Goal: Task Accomplishment & Management: Use online tool/utility

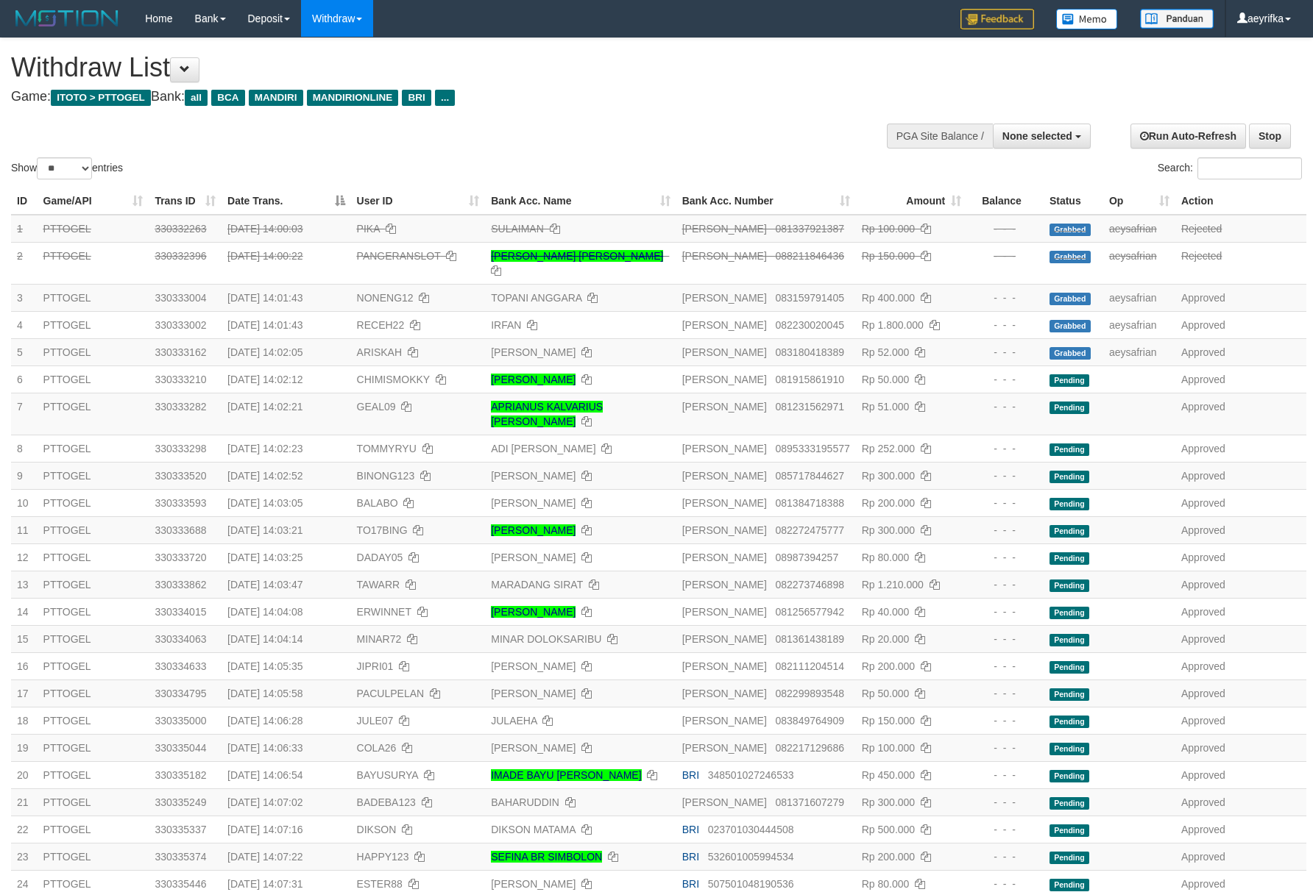
select select
select select "**"
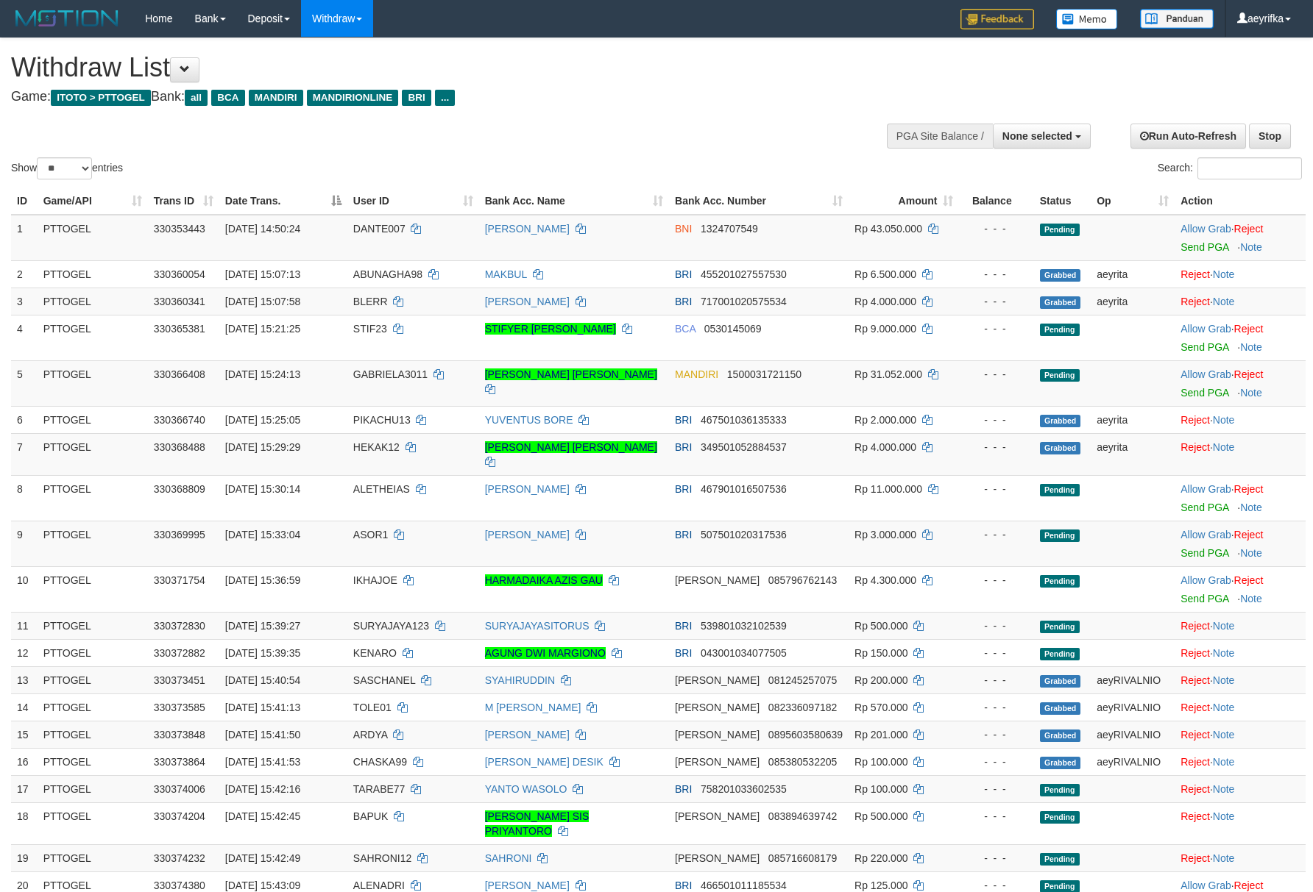
select select
select select "**"
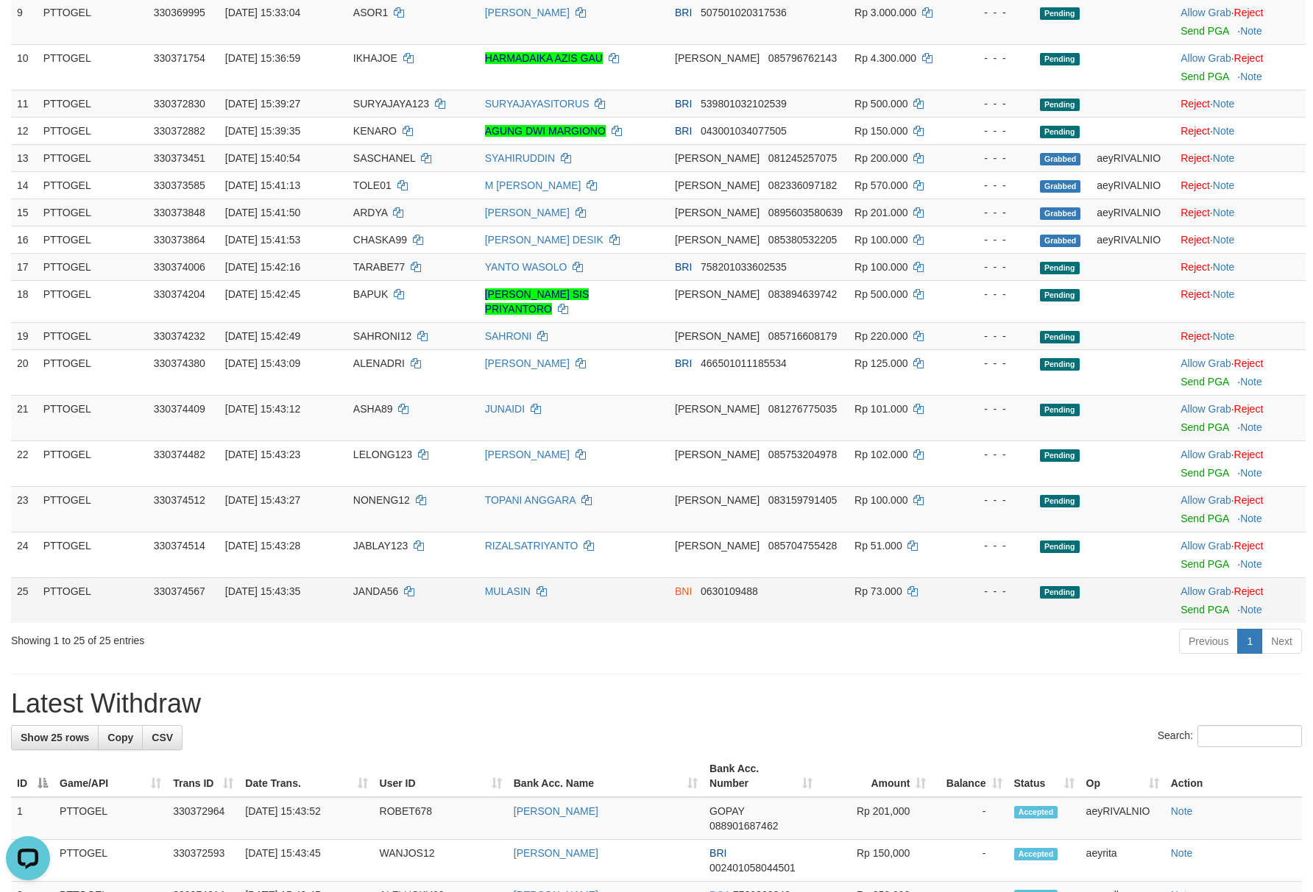
scroll to position [525, 0]
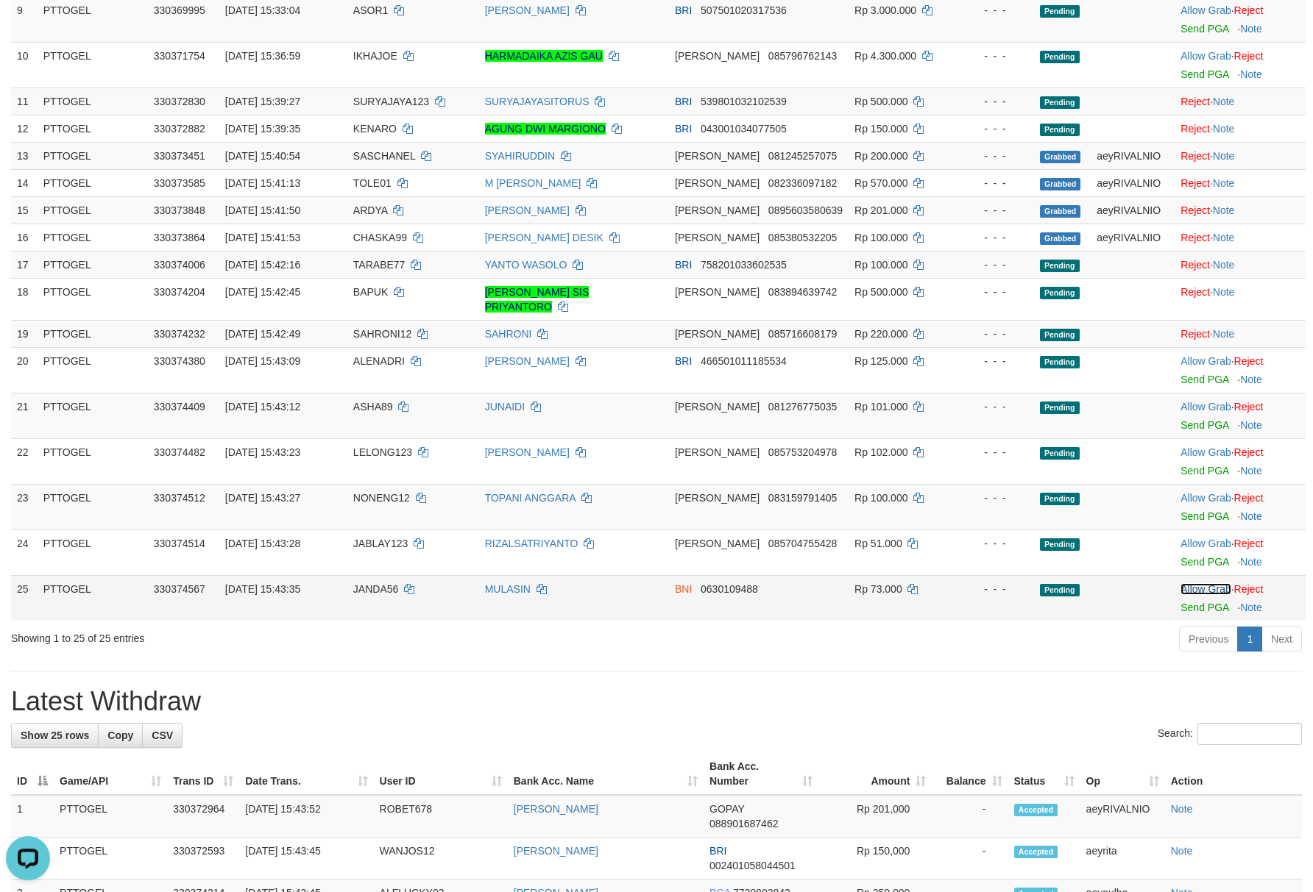
click at [1192, 583] on link "Allow Grab" at bounding box center [1205, 589] width 50 height 12
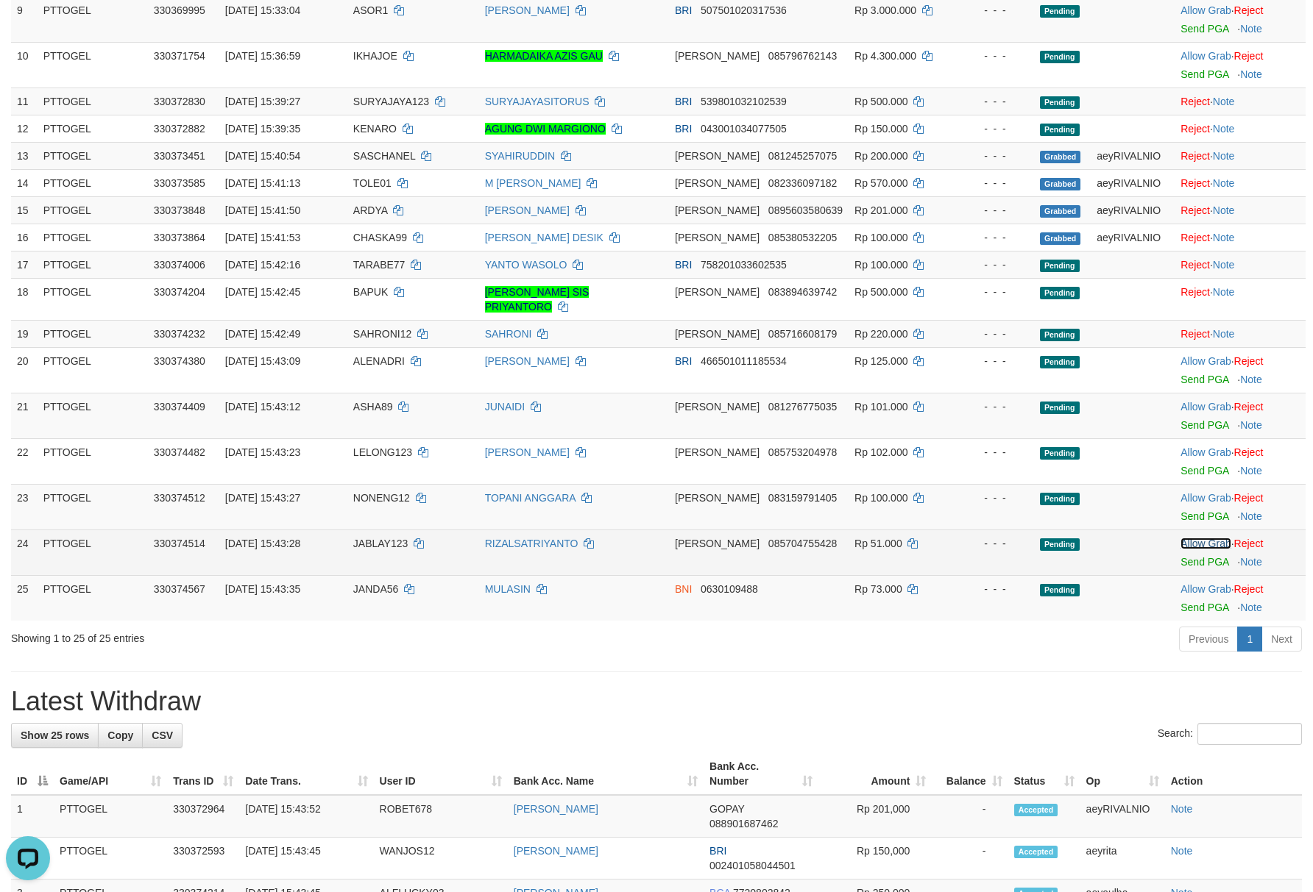
click at [1196, 538] on link "Allow Grab" at bounding box center [1205, 544] width 50 height 12
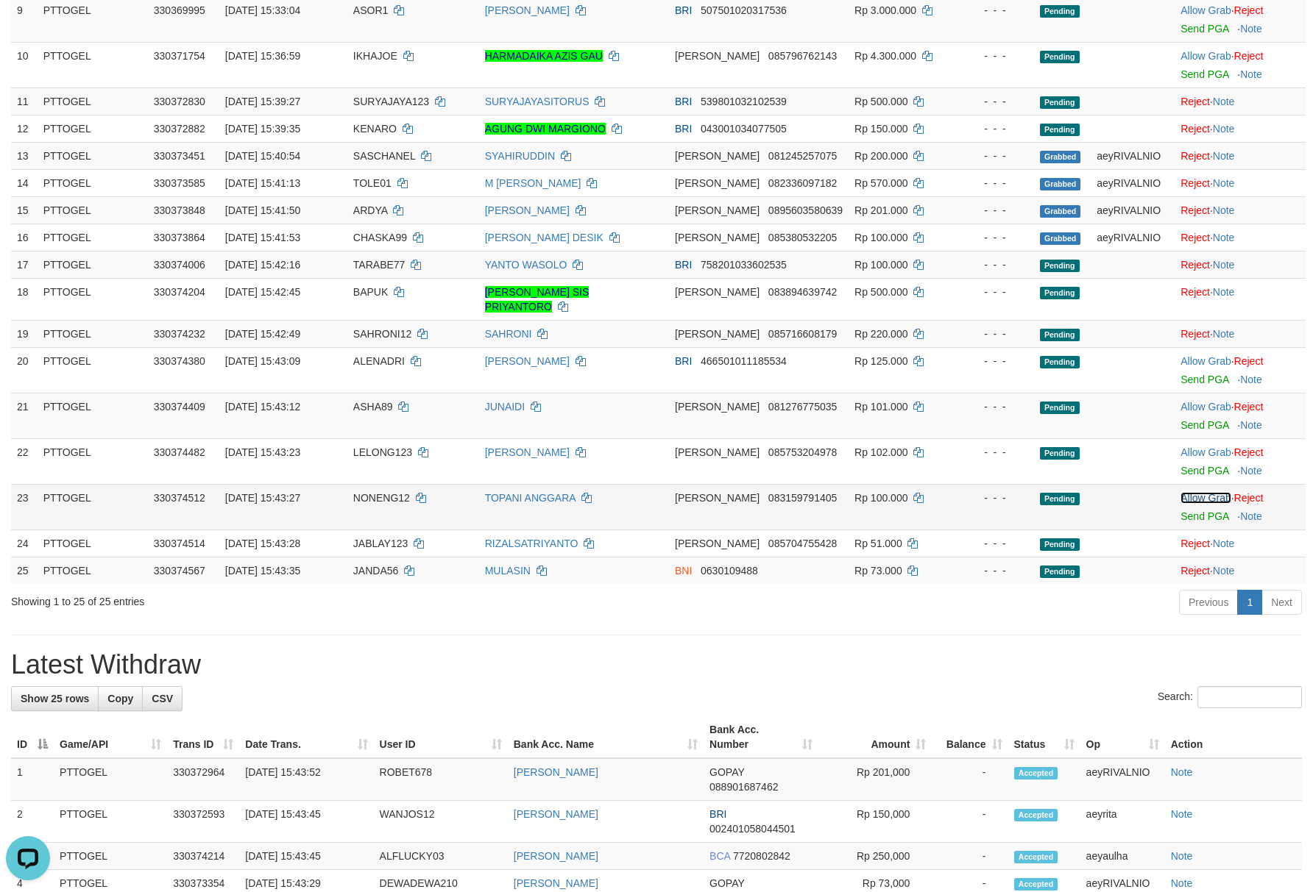
click at [1195, 492] on link "Allow Grab" at bounding box center [1205, 498] width 50 height 12
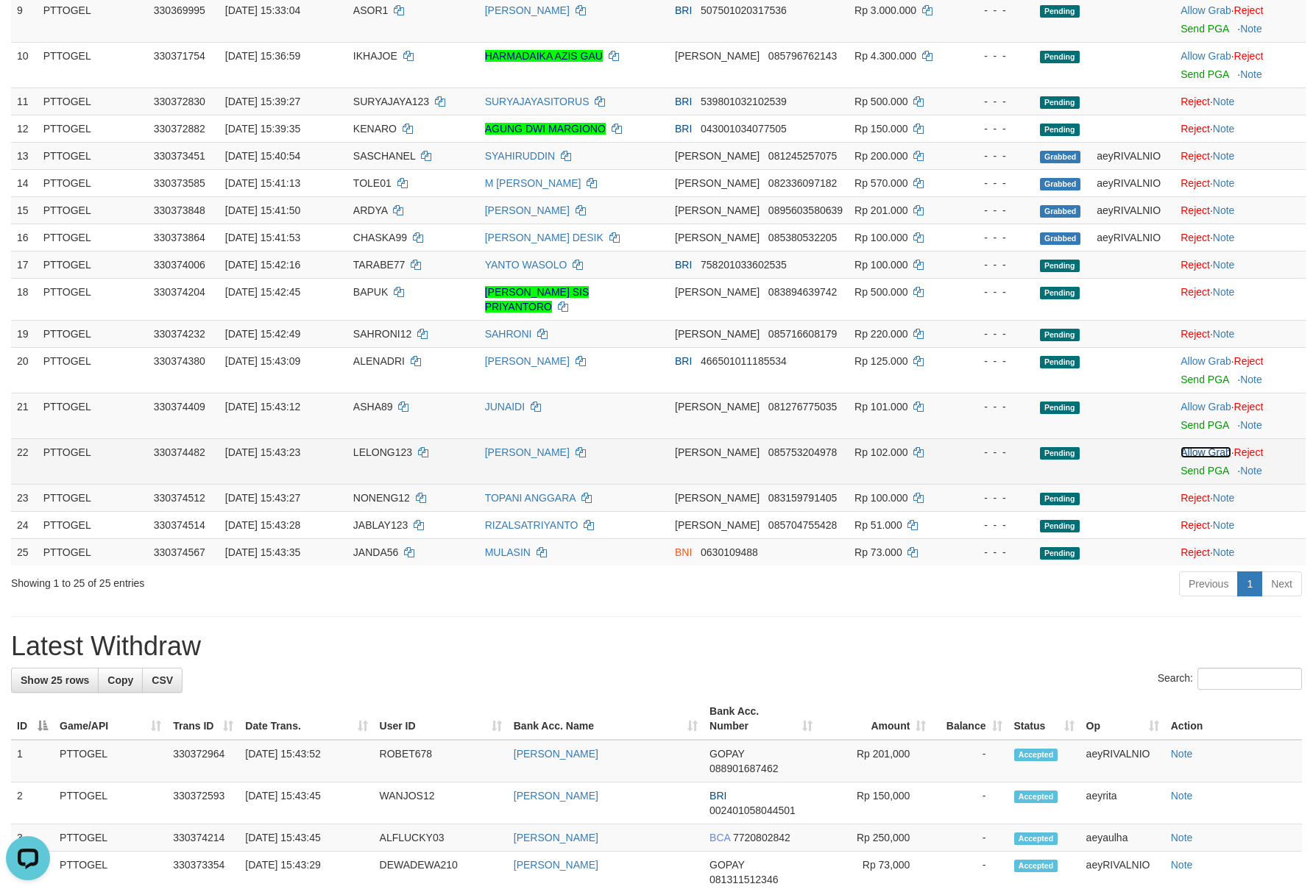
click at [1196, 447] on link "Allow Grab" at bounding box center [1205, 453] width 50 height 12
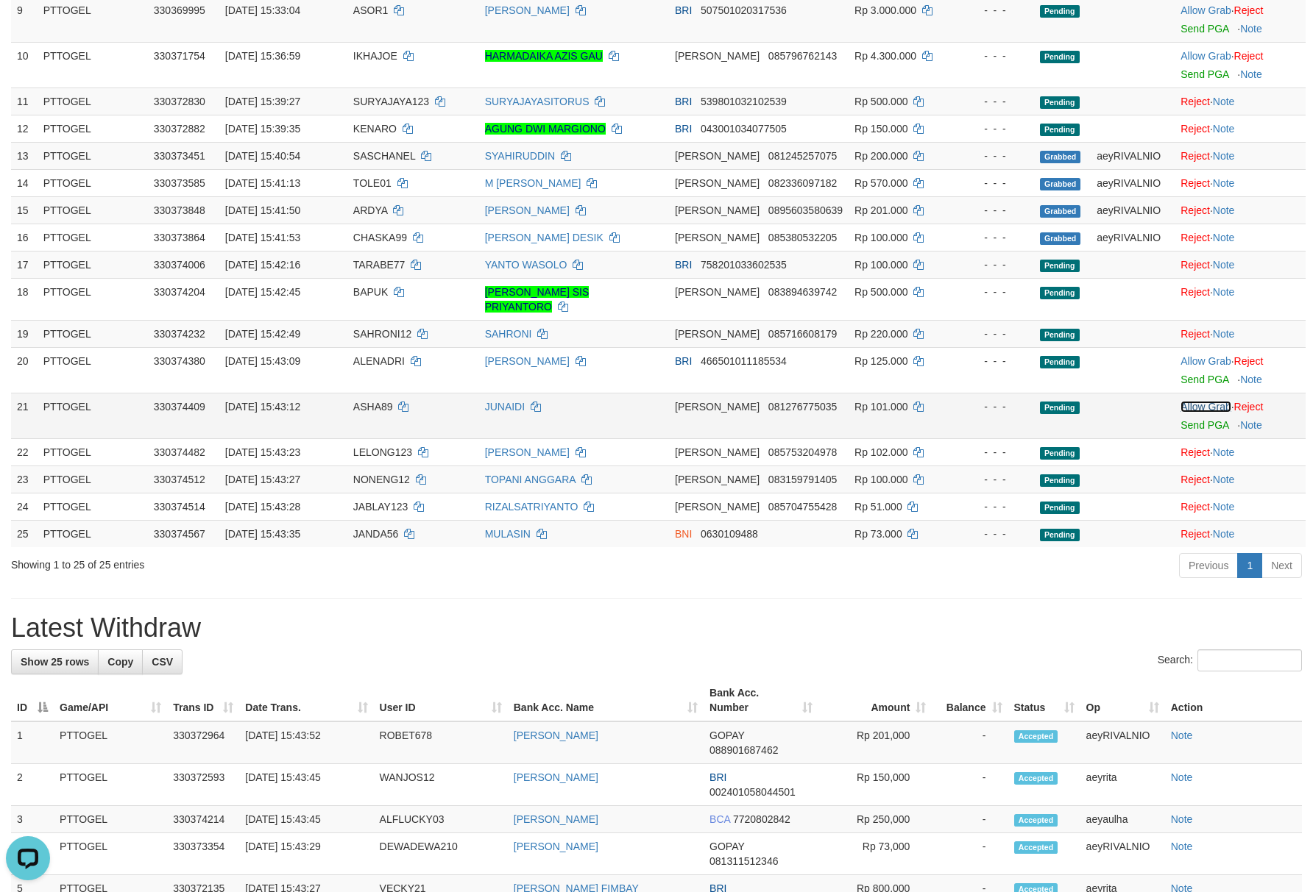
click at [1199, 401] on link "Allow Grab" at bounding box center [1205, 407] width 50 height 12
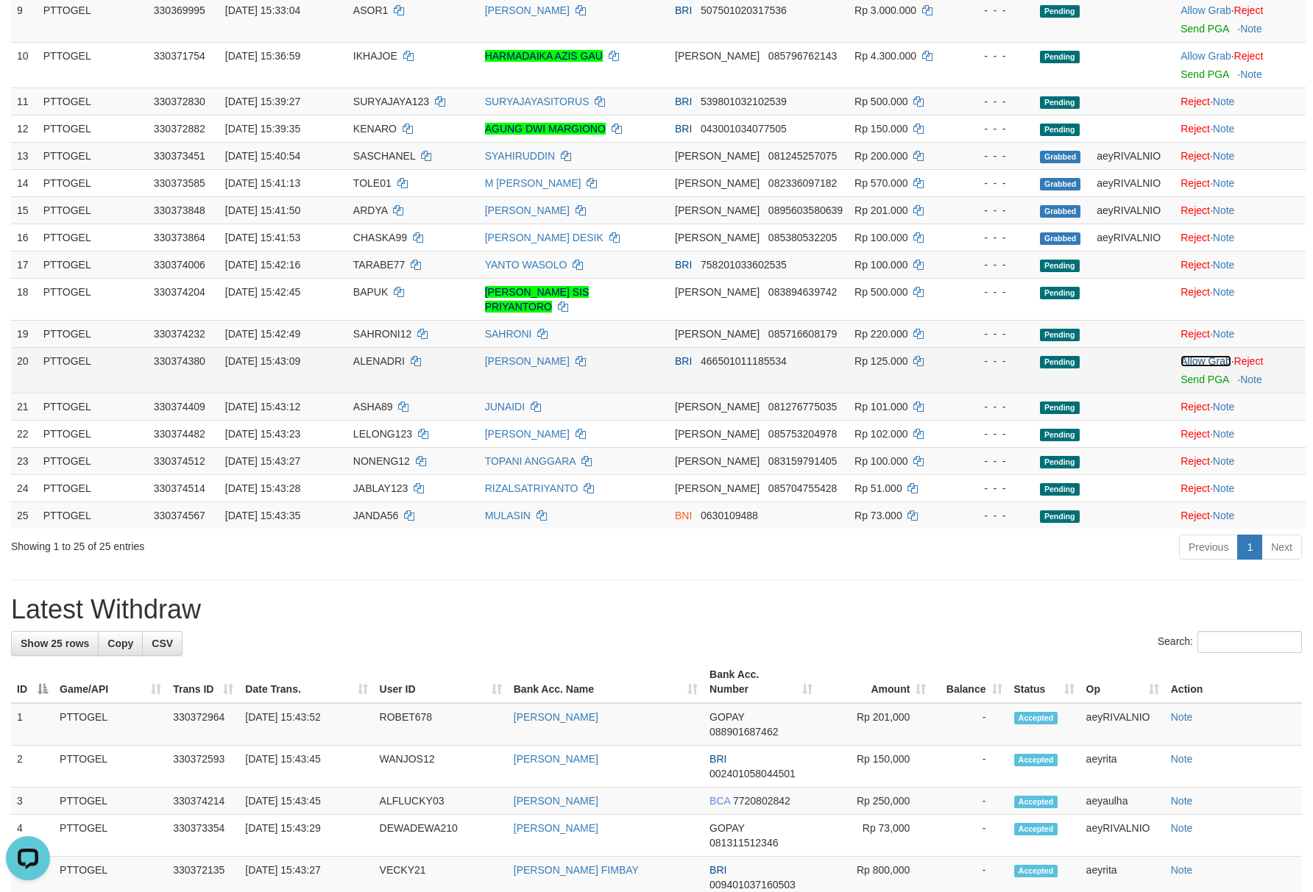
click at [1207, 355] on link "Allow Grab" at bounding box center [1205, 361] width 50 height 12
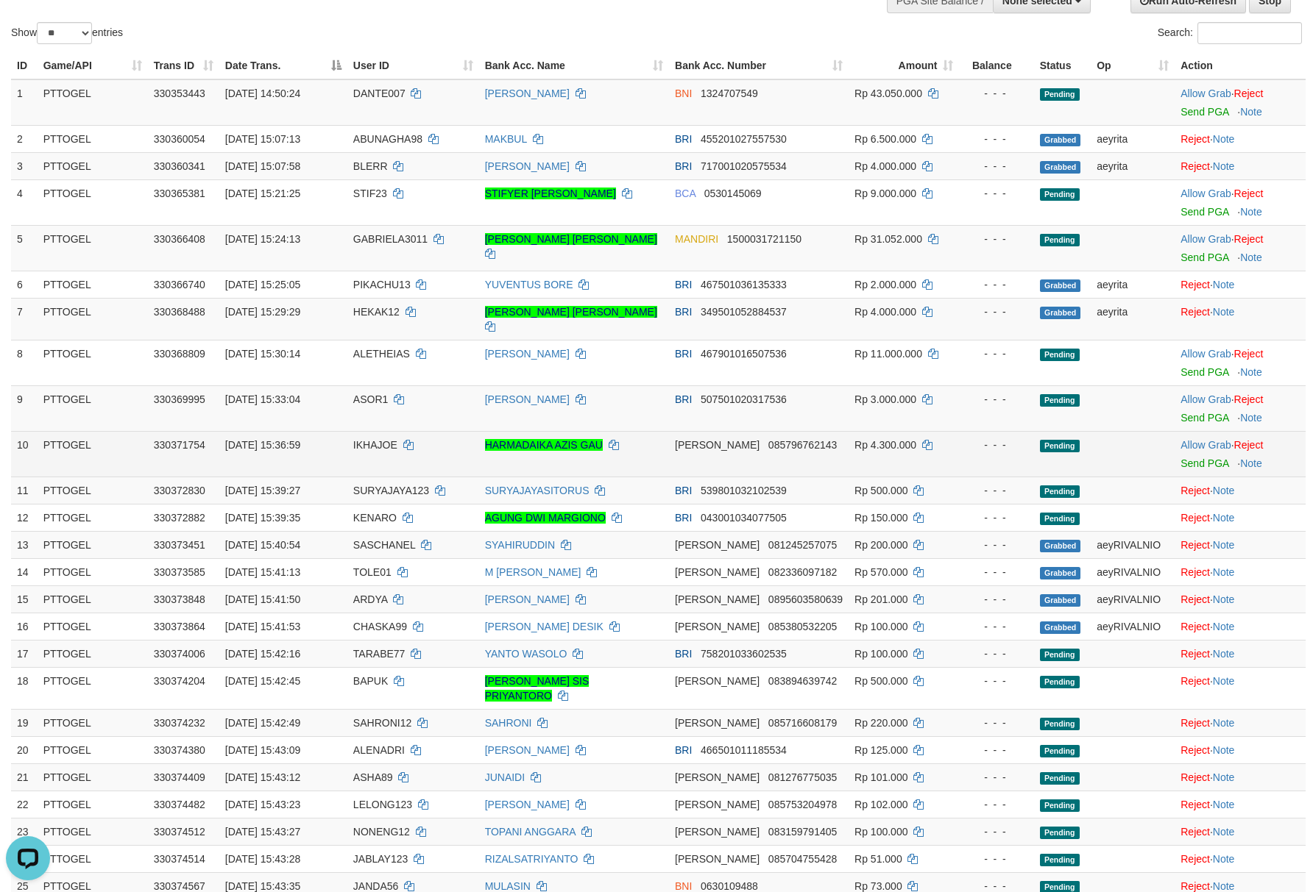
scroll to position [132, 0]
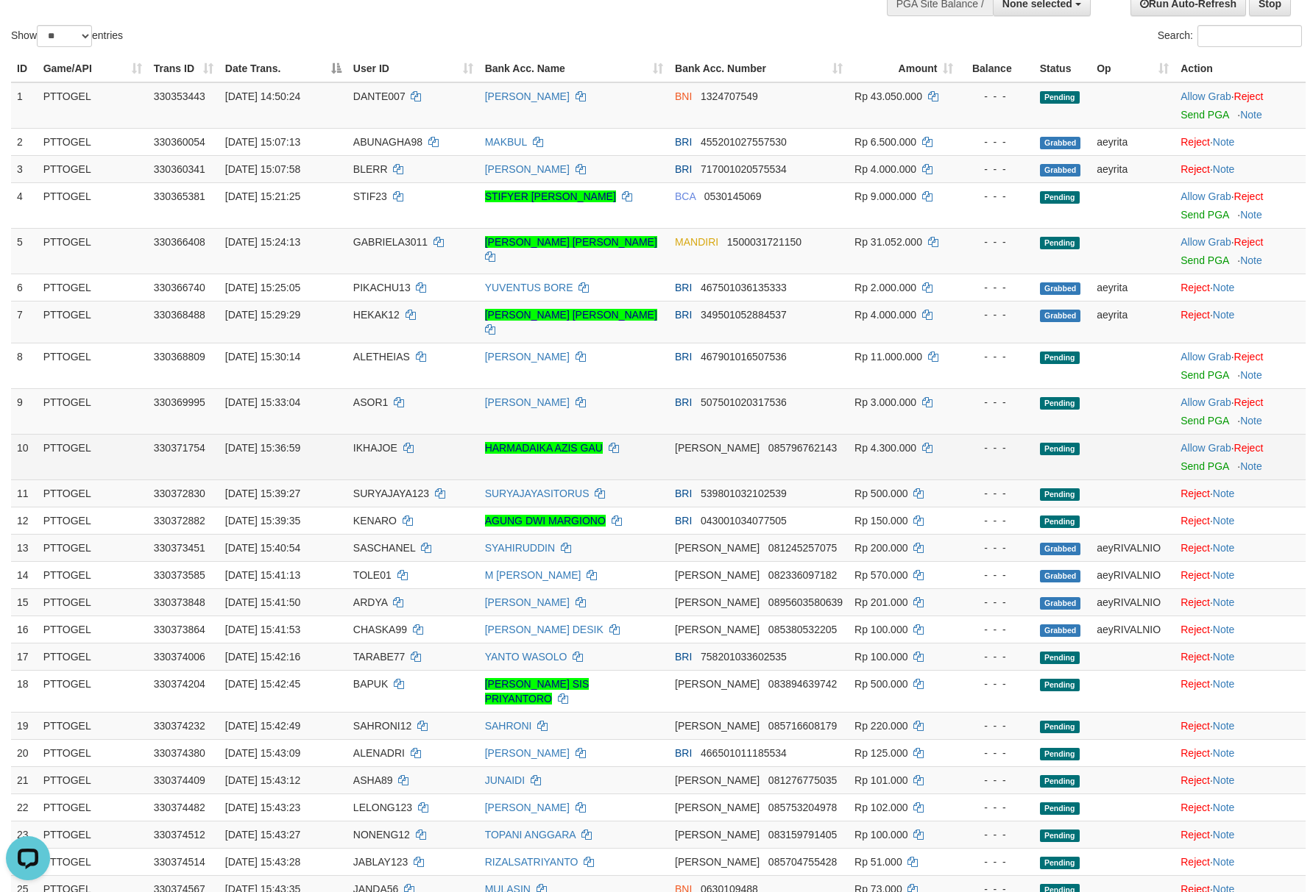
click at [361, 434] on td "IKHAJOE" at bounding box center [413, 457] width 132 height 46
copy td "IKHAJOE"
